Goal: Task Accomplishment & Management: Manage account settings

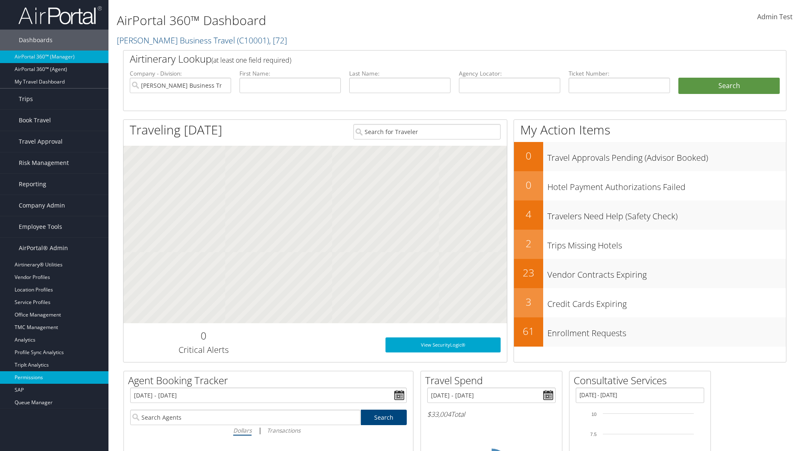
click at [54, 377] on link "Permissions" at bounding box center [54, 377] width 108 height 13
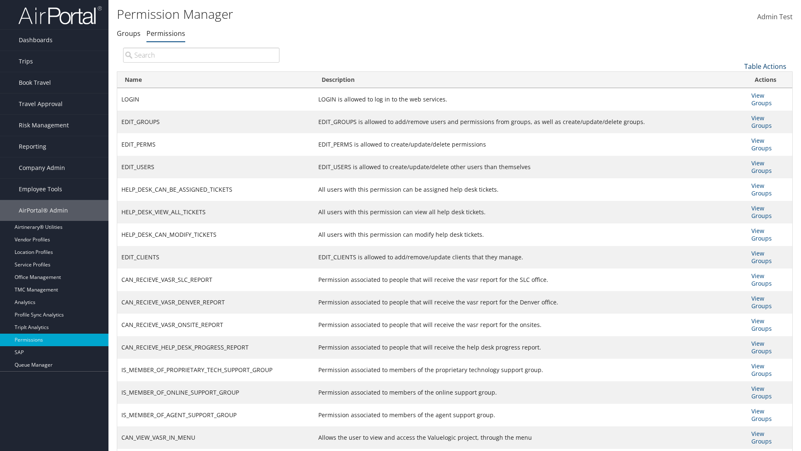
click at [765, 66] on link "Table Actions" at bounding box center [765, 66] width 42 height 9
click at [737, 79] on link "New Record" at bounding box center [738, 79] width 110 height 14
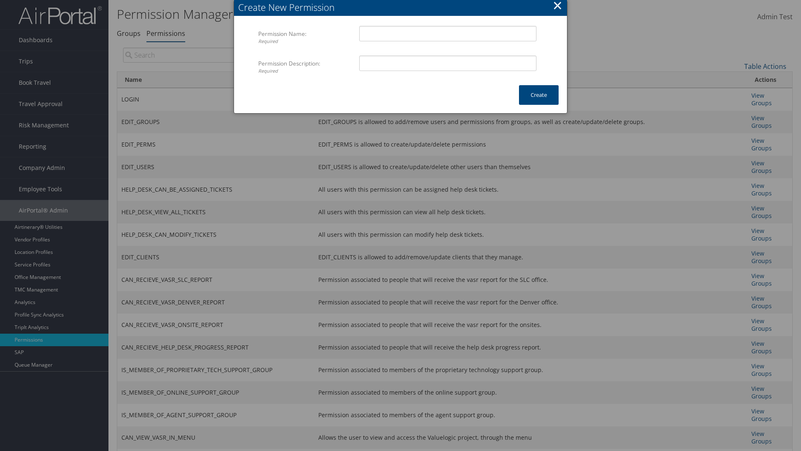
click at [557, 7] on button "×" at bounding box center [558, 5] width 10 height 17
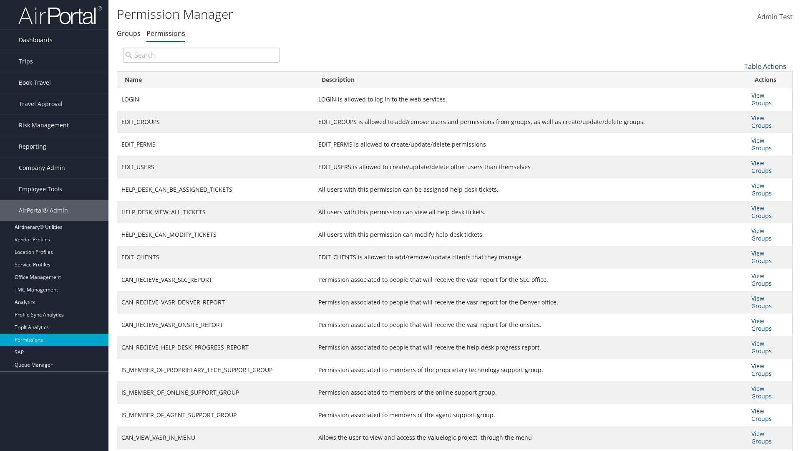
click at [765, 66] on link "Table Actions" at bounding box center [765, 66] width 42 height 9
click at [737, 107] on link "Column Visibility" at bounding box center [738, 108] width 110 height 14
click at [737, 80] on link "Name" at bounding box center [738, 80] width 110 height 14
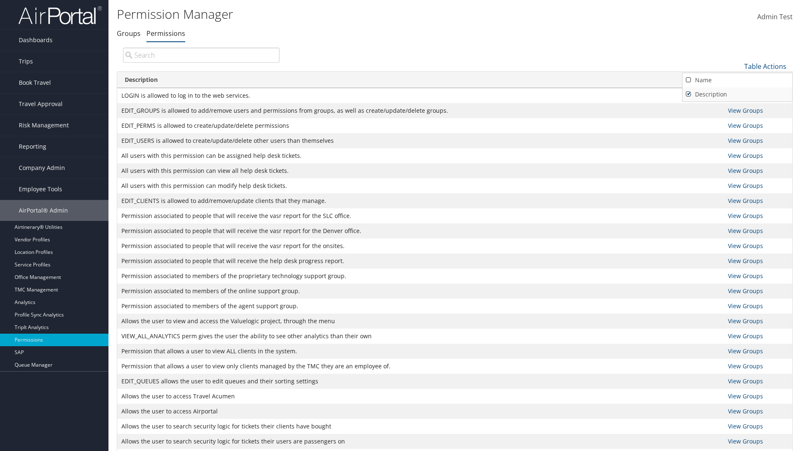
click at [737, 94] on link "Description" at bounding box center [738, 94] width 110 height 14
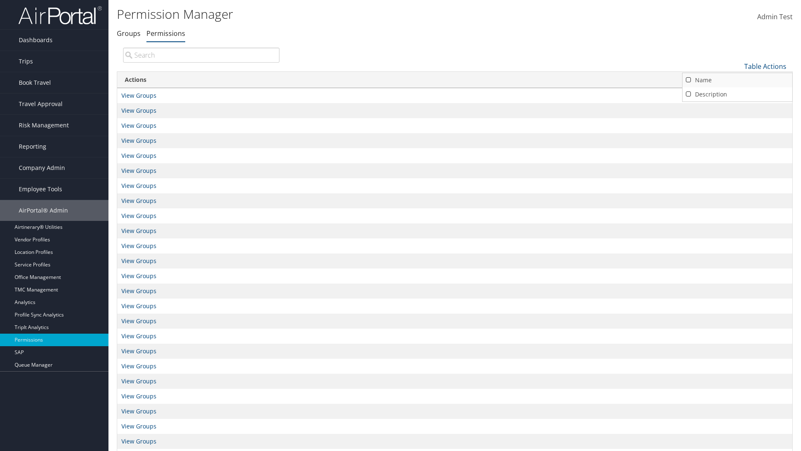
click at [737, 80] on link "Name" at bounding box center [738, 80] width 110 height 14
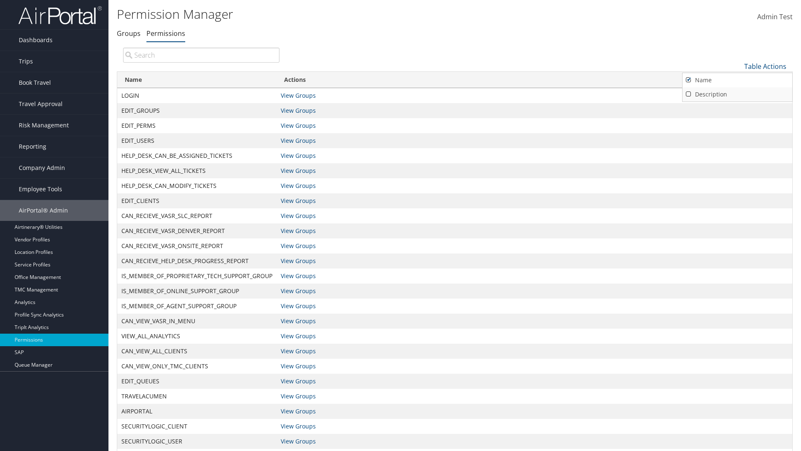
click at [737, 94] on link "Description" at bounding box center [738, 94] width 110 height 14
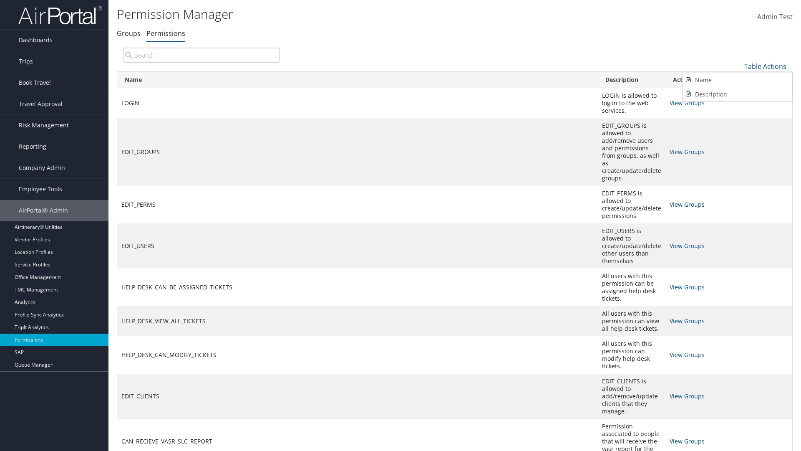
click at [401, 225] on div at bounding box center [400, 225] width 801 height 451
click at [765, 66] on link "Table Actions" at bounding box center [765, 66] width 42 height 9
click at [737, 121] on link "Page Length" at bounding box center [738, 122] width 110 height 14
click at [737, 94] on link "25" at bounding box center [738, 94] width 110 height 14
click at [765, 66] on link "Table Actions" at bounding box center [765, 66] width 42 height 9
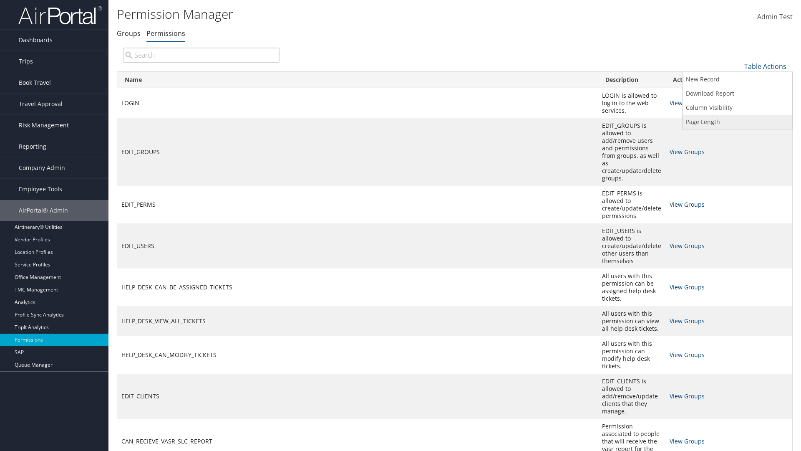
click at [737, 121] on link "Page Length" at bounding box center [738, 122] width 110 height 14
click at [737, 108] on link "50" at bounding box center [738, 108] width 110 height 14
